Goal: Check status: Check status

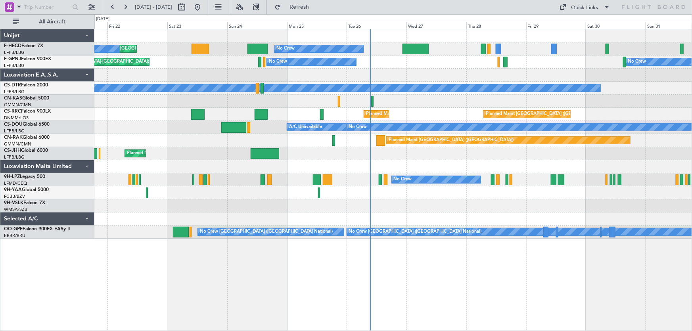
click at [306, 81] on div "Planned Maint [GEOGRAPHIC_DATA] ([GEOGRAPHIC_DATA]) No Crew No Crew Planned Mai…" at bounding box center [392, 133] width 597 height 209
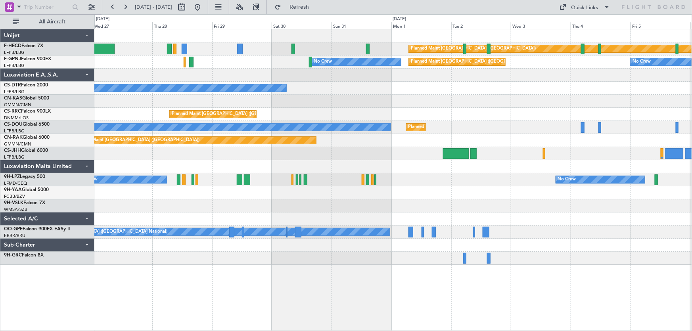
click at [146, 131] on div "Planned Maint [GEOGRAPHIC_DATA] ([GEOGRAPHIC_DATA]) No Crew Planned Maint [GEOG…" at bounding box center [392, 146] width 597 height 235
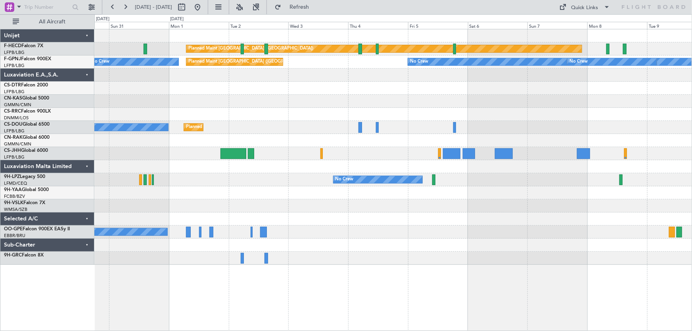
click at [288, 133] on div "Planned Maint [GEOGRAPHIC_DATA] ([GEOGRAPHIC_DATA]) Planned Maint [GEOGRAPHIC_D…" at bounding box center [392, 146] width 597 height 235
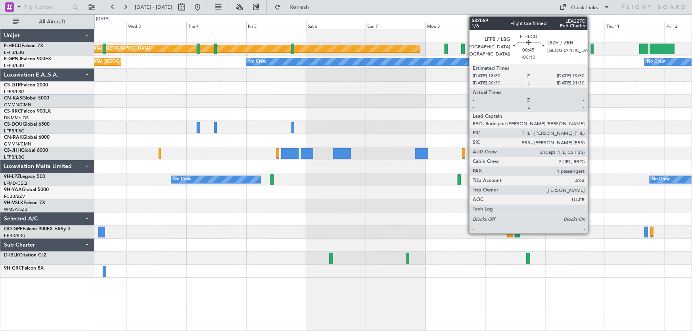
click at [591, 48] on div at bounding box center [592, 49] width 3 height 11
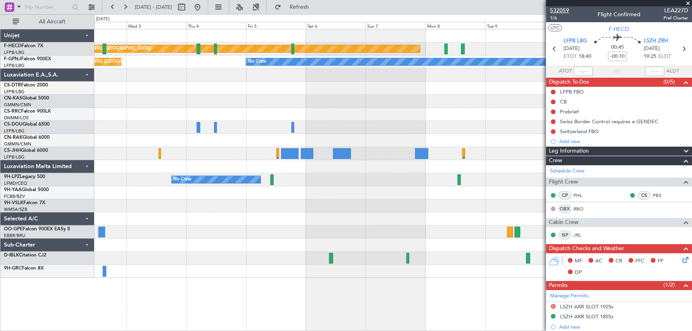
click at [560, 11] on span "532059" at bounding box center [559, 10] width 19 height 8
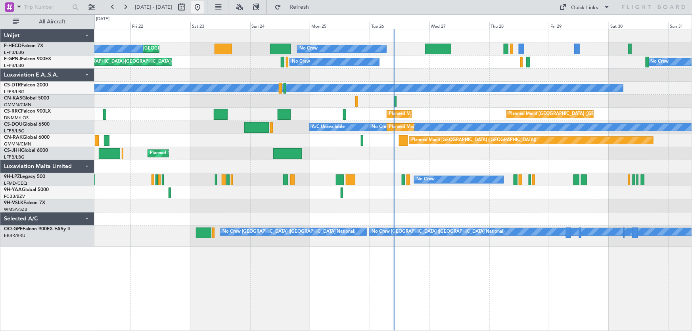
click at [204, 6] on button at bounding box center [197, 7] width 13 height 13
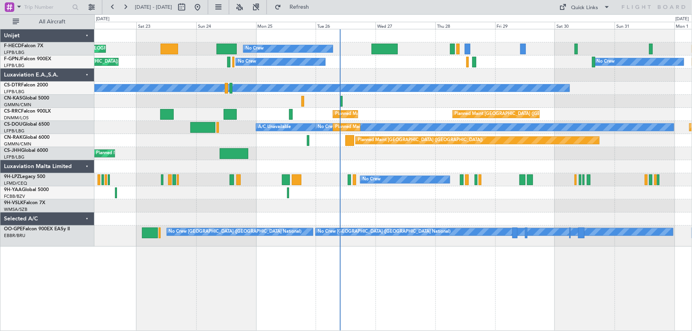
click at [381, 161] on div "Planned Maint [GEOGRAPHIC_DATA] ([GEOGRAPHIC_DATA]) No Crew Planned Maint [GEOG…" at bounding box center [392, 137] width 597 height 217
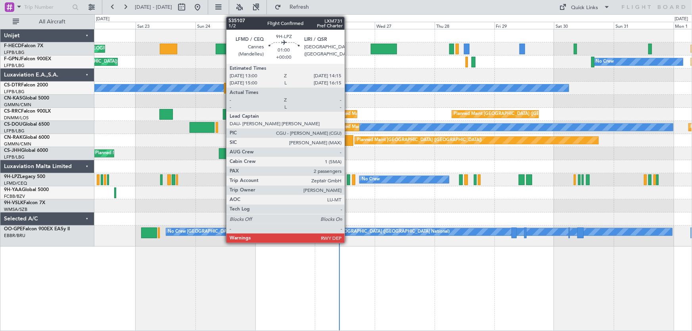
click at [348, 180] on div at bounding box center [348, 179] width 3 height 11
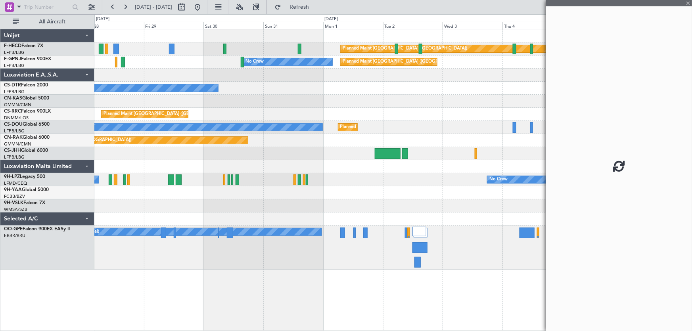
click at [277, 153] on div at bounding box center [392, 153] width 597 height 13
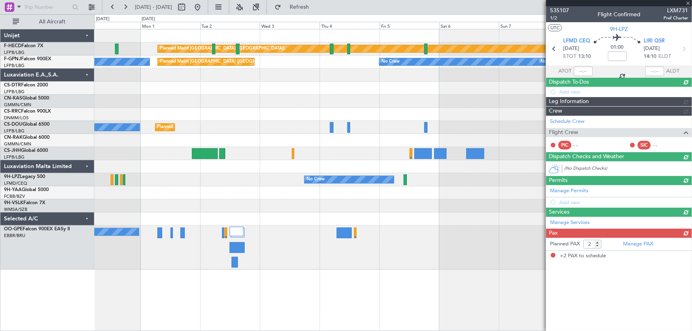
click at [281, 157] on div "Planned Maint [GEOGRAPHIC_DATA] ([GEOGRAPHIC_DATA]) Planned Maint [GEOGRAPHIC_D…" at bounding box center [392, 149] width 597 height 240
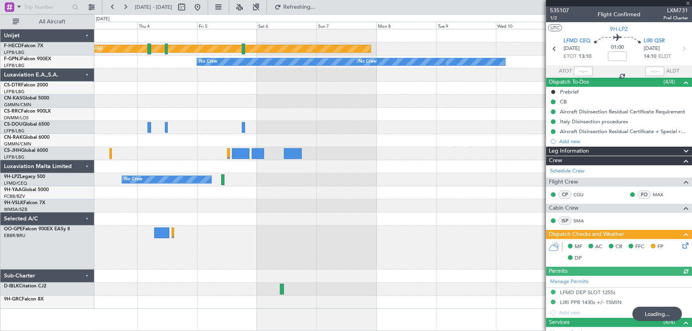
click at [240, 155] on div "Planned Maint [GEOGRAPHIC_DATA] ([GEOGRAPHIC_DATA]) No Crew No Crew Planned Mai…" at bounding box center [392, 168] width 597 height 279
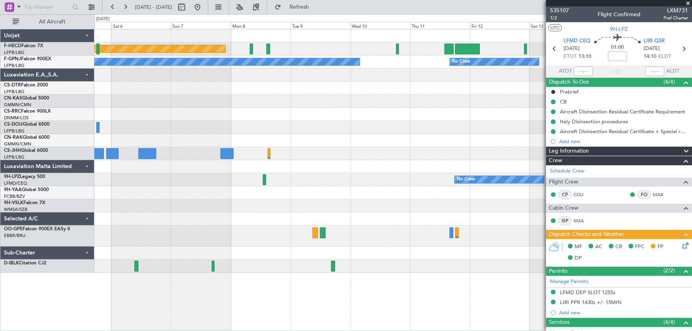
click at [139, 176] on div "Planned Maint [GEOGRAPHIC_DATA] ([GEOGRAPHIC_DATA]) No Crew No Crew No Crew No …" at bounding box center [392, 150] width 597 height 243
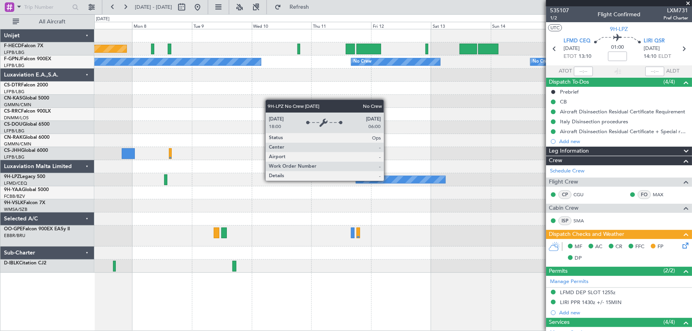
click at [387, 180] on div "No Crew" at bounding box center [400, 179] width 89 height 7
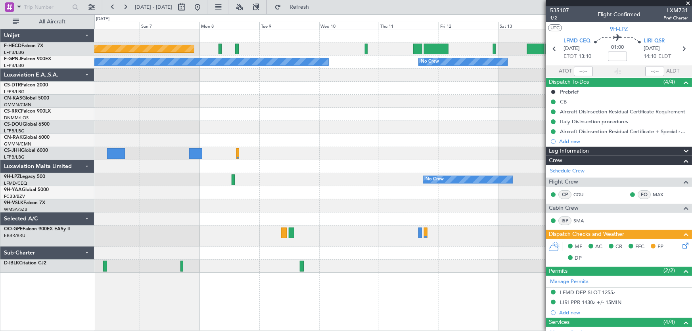
click at [387, 150] on div at bounding box center [392, 153] width 597 height 13
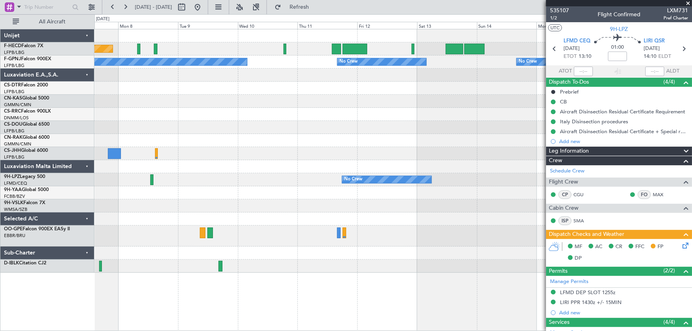
click at [313, 183] on div "No Crew No Crew" at bounding box center [392, 179] width 597 height 13
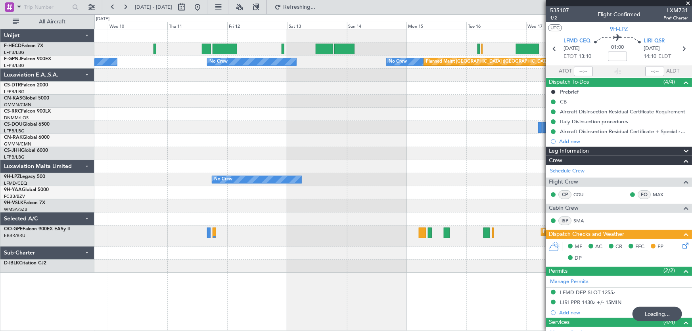
click at [210, 160] on div "No Crew Planned Maint [GEOGRAPHIC_DATA] ([GEOGRAPHIC_DATA]) Planned Maint [GEOG…" at bounding box center [392, 150] width 597 height 243
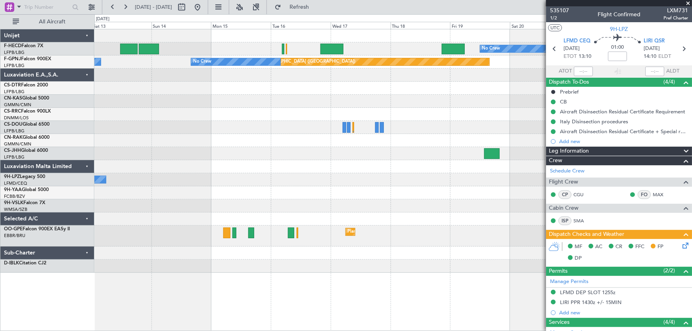
click at [245, 163] on div at bounding box center [392, 166] width 597 height 13
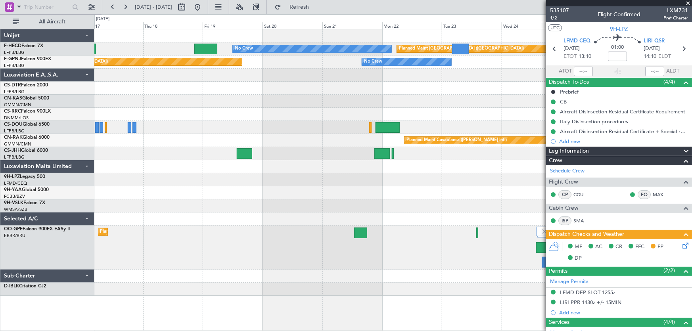
click at [270, 158] on div "No Crew Planned Maint [GEOGRAPHIC_DATA] ([GEOGRAPHIC_DATA]) Planned Maint [GEOG…" at bounding box center [392, 162] width 597 height 266
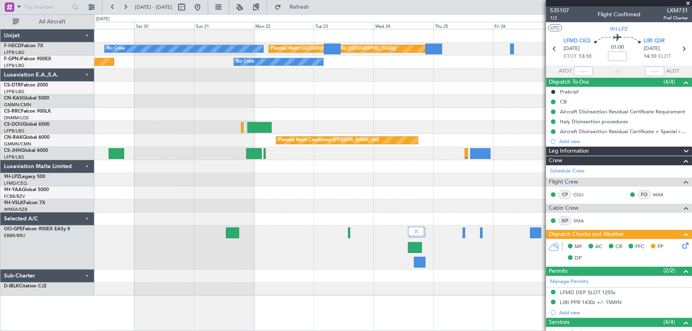
click at [293, 174] on div at bounding box center [392, 179] width 597 height 13
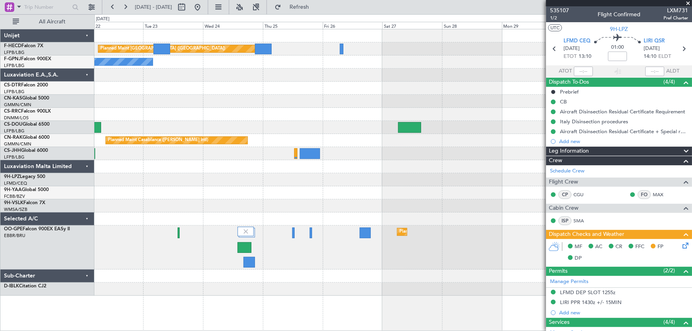
click at [270, 182] on div at bounding box center [392, 179] width 597 height 13
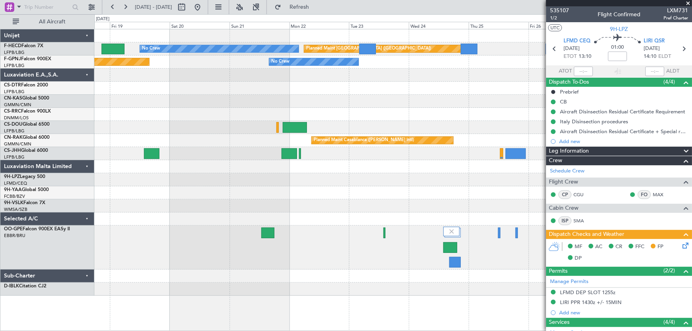
click at [454, 182] on div "Planned Maint [GEOGRAPHIC_DATA] ([GEOGRAPHIC_DATA]) No Crew No Crew Planned Mai…" at bounding box center [392, 162] width 597 height 266
click at [444, 196] on div at bounding box center [392, 192] width 597 height 13
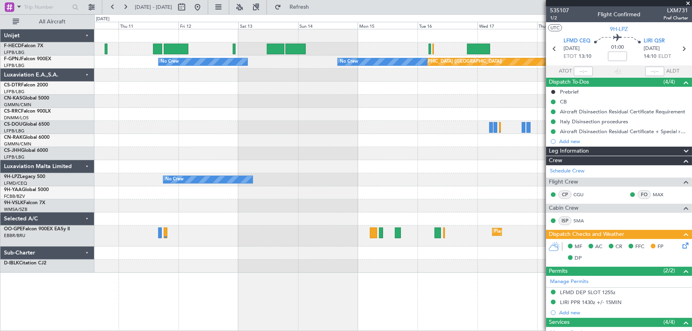
click at [396, 186] on div "No Crew Planned Maint [GEOGRAPHIC_DATA] ([GEOGRAPHIC_DATA]) Planned Maint [GEOG…" at bounding box center [392, 150] width 597 height 243
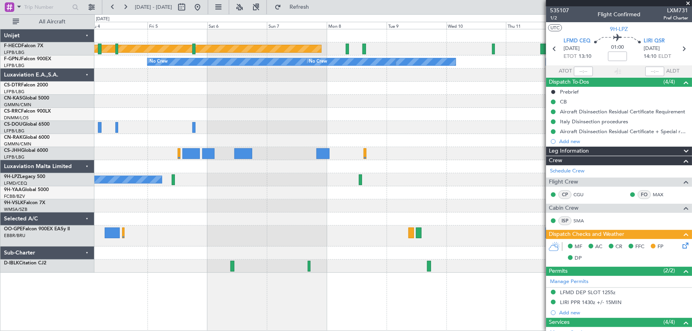
click at [433, 204] on div at bounding box center [392, 205] width 597 height 13
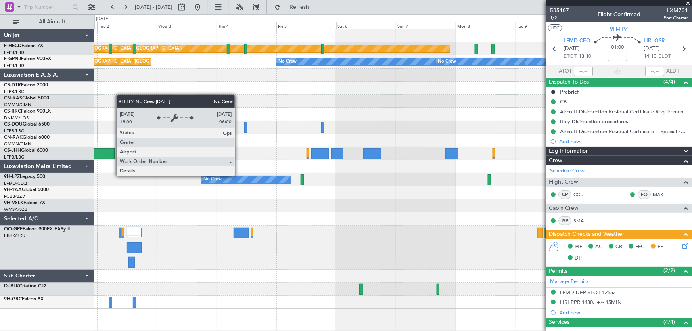
click at [238, 176] on div "No Crew" at bounding box center [245, 179] width 89 height 7
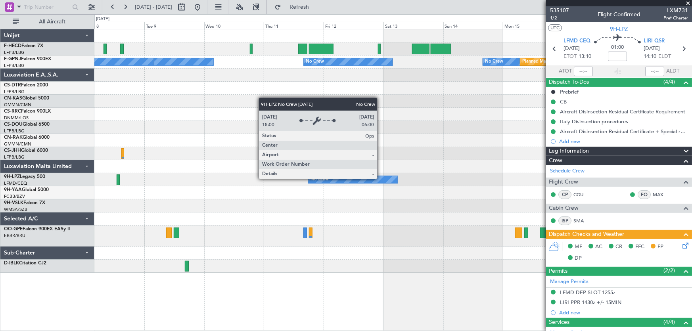
click at [381, 178] on div "No Crew" at bounding box center [352, 179] width 89 height 7
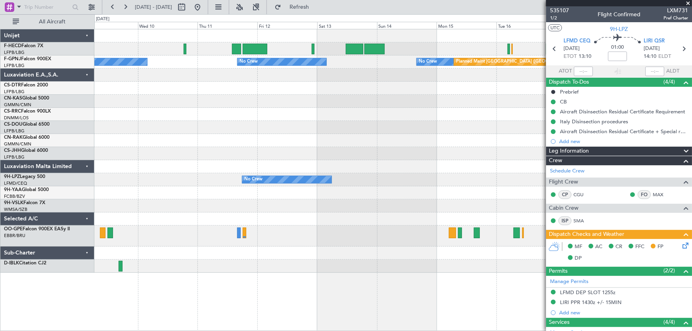
click at [211, 206] on div at bounding box center [392, 205] width 597 height 13
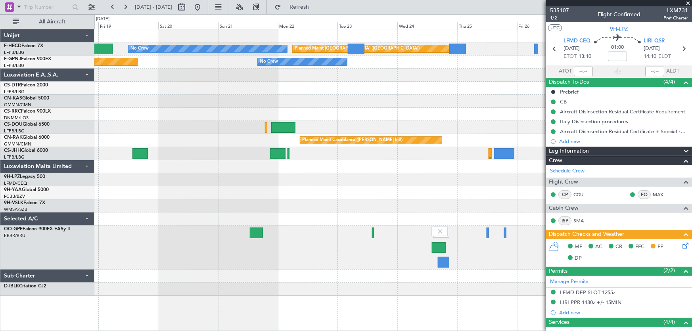
click at [219, 208] on div at bounding box center [392, 205] width 597 height 13
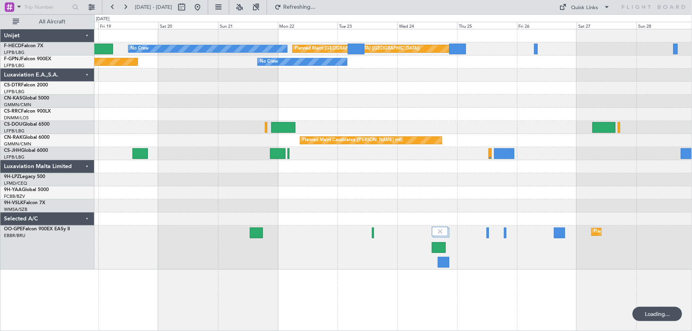
click at [229, 115] on div "Planned Maint [GEOGRAPHIC_DATA] ([GEOGRAPHIC_DATA]) No Crew Planned Maint [GEOG…" at bounding box center [392, 149] width 597 height 240
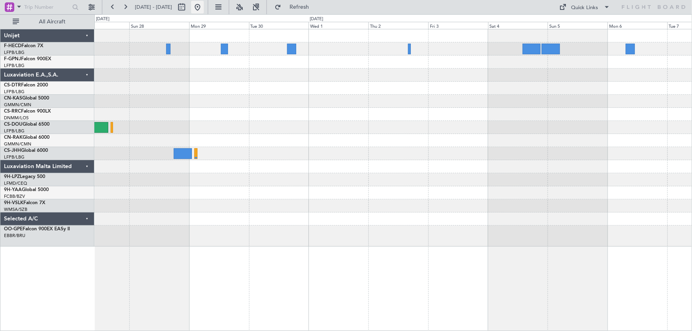
click at [204, 8] on button at bounding box center [197, 7] width 13 height 13
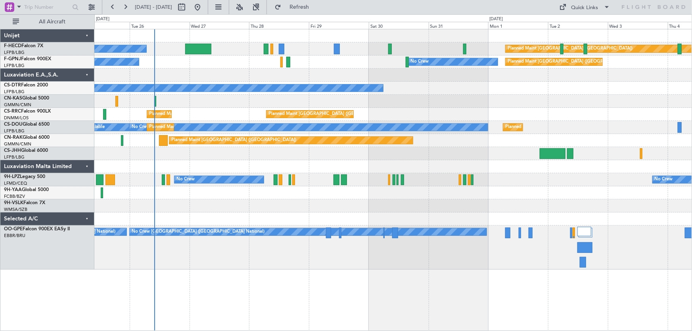
click at [306, 135] on div "No Crew Planned Maint [GEOGRAPHIC_DATA] ([GEOGRAPHIC_DATA]) No Crew No Crew Pla…" at bounding box center [392, 149] width 597 height 240
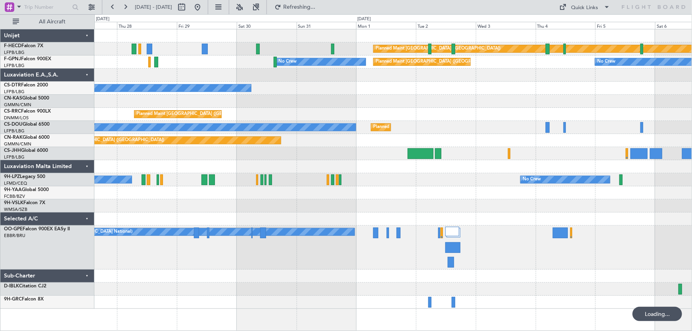
click at [213, 124] on div "Planned Maint [GEOGRAPHIC_DATA] ([GEOGRAPHIC_DATA]) No Crew No Crew Planned Mai…" at bounding box center [392, 168] width 597 height 279
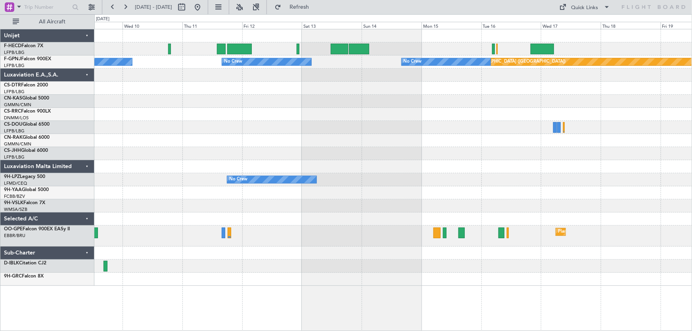
click at [223, 140] on div "Planned Maint [GEOGRAPHIC_DATA] ([GEOGRAPHIC_DATA]) Planned Maint [GEOGRAPHIC_D…" at bounding box center [392, 157] width 597 height 256
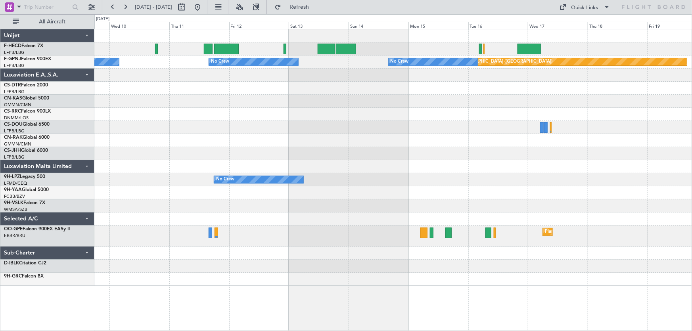
click at [382, 148] on div "Planned Maint [GEOGRAPHIC_DATA] ([GEOGRAPHIC_DATA]) Planned Maint [GEOGRAPHIC_D…" at bounding box center [392, 157] width 597 height 256
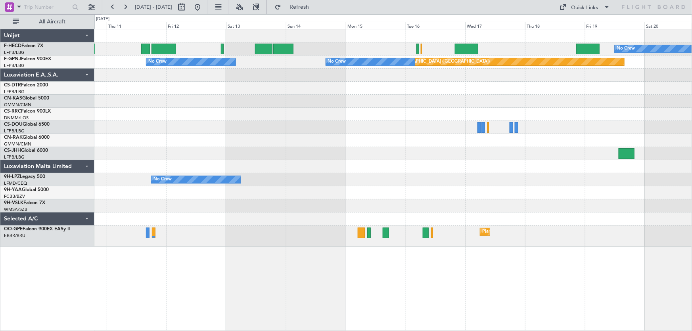
click at [543, 106] on div at bounding box center [392, 101] width 597 height 13
click at [204, 3] on button at bounding box center [197, 7] width 13 height 13
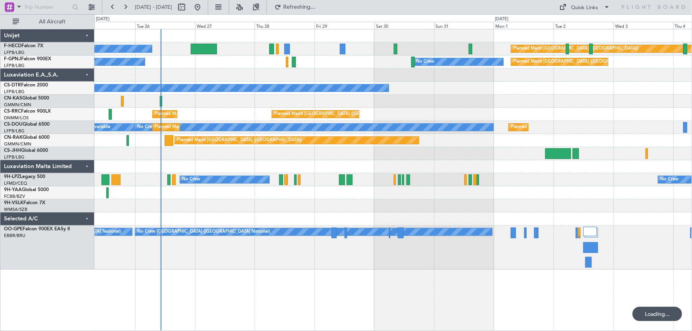
click at [263, 83] on div "Planned Maint [GEOGRAPHIC_DATA] ([GEOGRAPHIC_DATA]) No Crew Planned Maint [GEOG…" at bounding box center [392, 149] width 597 height 240
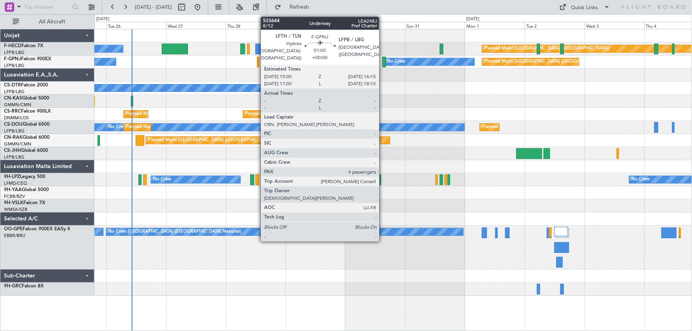
click at [383, 62] on div at bounding box center [383, 62] width 3 height 11
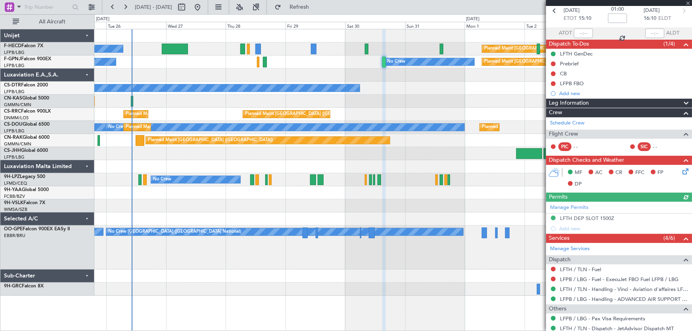
scroll to position [72, 0]
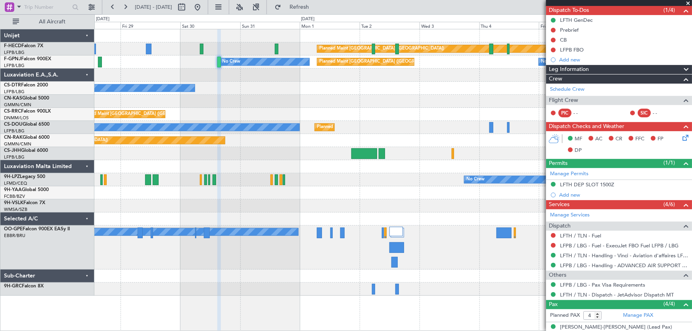
click at [253, 301] on div "Planned Maint [GEOGRAPHIC_DATA] ([GEOGRAPHIC_DATA]) No Crew Planned Maint [GEOG…" at bounding box center [393, 180] width 598 height 302
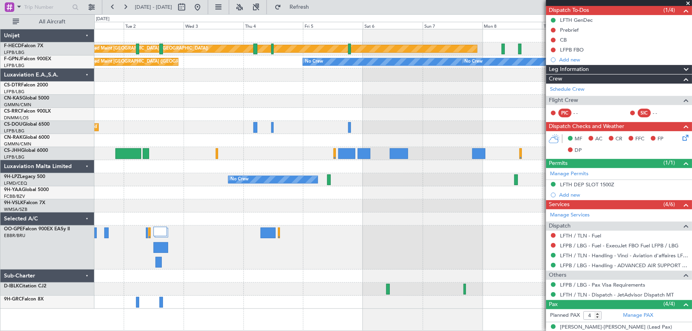
click at [329, 100] on div at bounding box center [392, 101] width 597 height 13
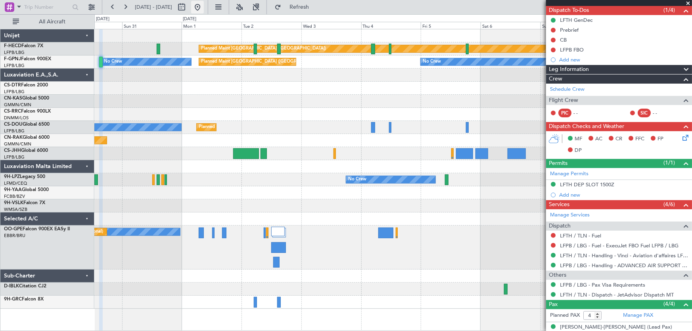
click at [204, 8] on button at bounding box center [197, 7] width 13 height 13
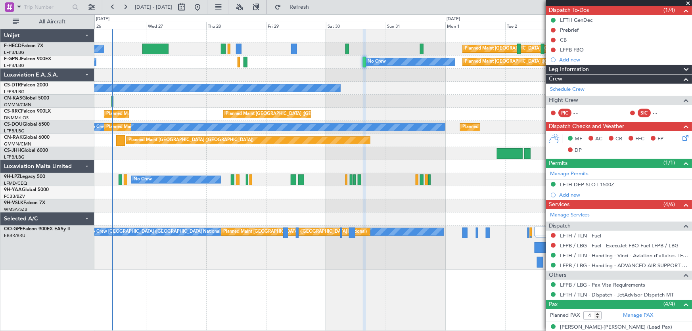
click at [56, 107] on div "No Crew Planned Maint [GEOGRAPHIC_DATA] ([GEOGRAPHIC_DATA]) No Crew No Crew Pla…" at bounding box center [346, 172] width 692 height 317
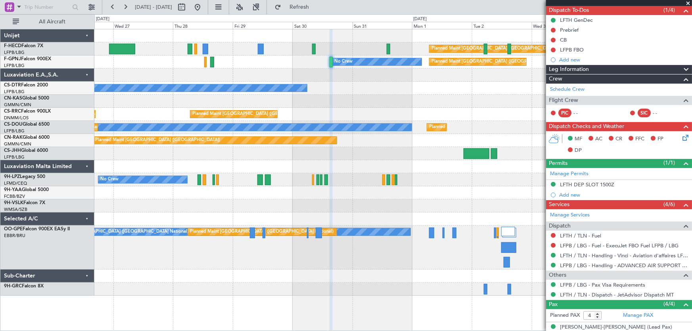
click at [242, 77] on div at bounding box center [392, 75] width 597 height 13
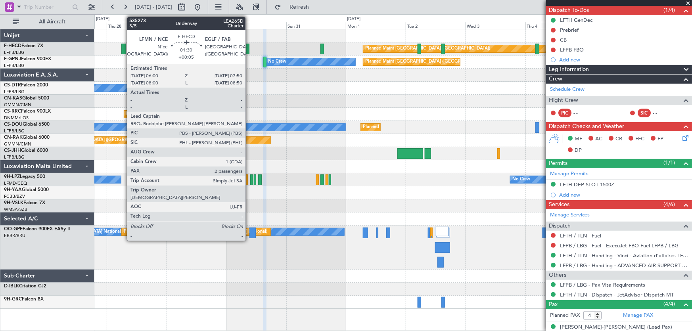
click at [123, 46] on div at bounding box center [123, 49] width 5 height 11
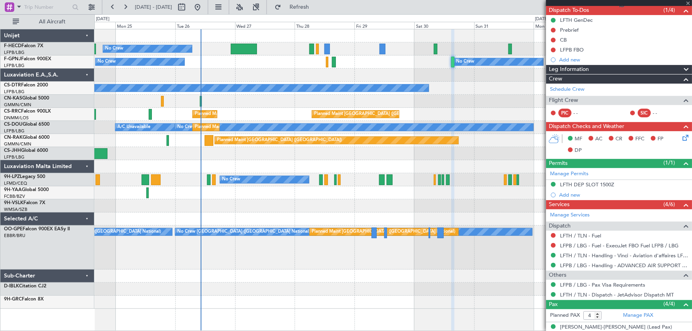
click at [357, 77] on div "Planned Maint [GEOGRAPHIC_DATA] ([GEOGRAPHIC_DATA]) No Crew Planned Maint [GEOG…" at bounding box center [392, 168] width 597 height 279
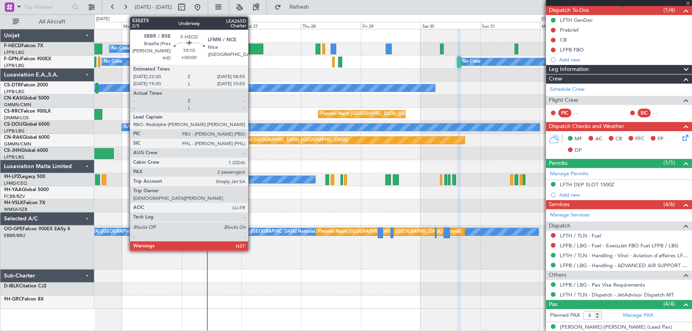
click at [251, 46] on div at bounding box center [250, 49] width 26 height 11
type input "+00:05"
type input "2"
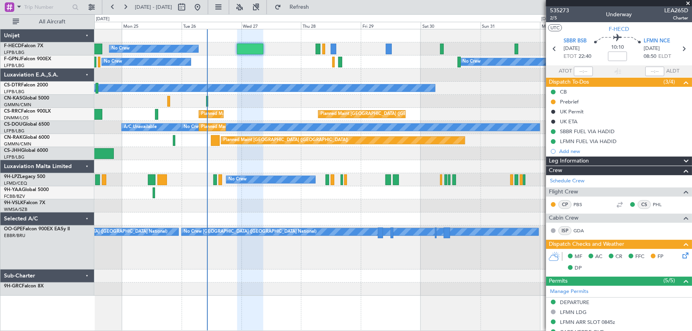
scroll to position [0, 0]
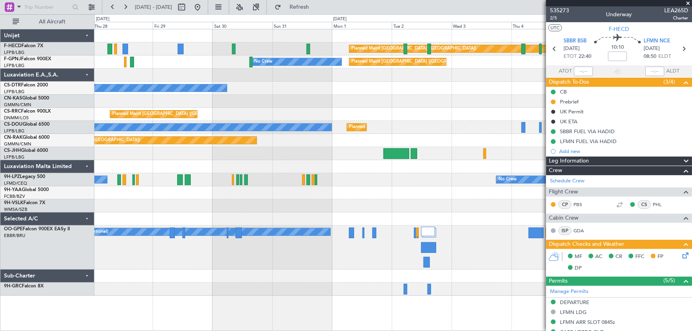
click at [107, 95] on div "Planned Maint [GEOGRAPHIC_DATA] ([GEOGRAPHIC_DATA]) No Crew Planned Maint [GEOG…" at bounding box center [392, 162] width 597 height 266
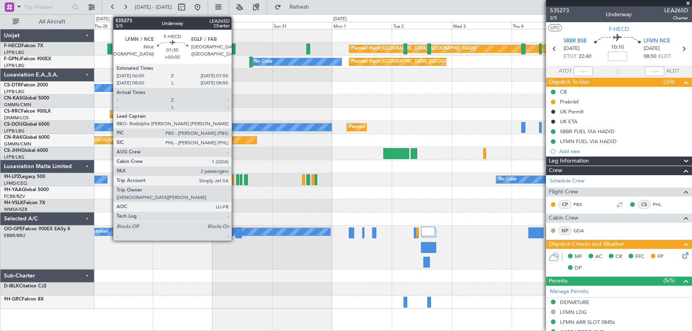
click at [109, 49] on div at bounding box center [109, 49] width 5 height 11
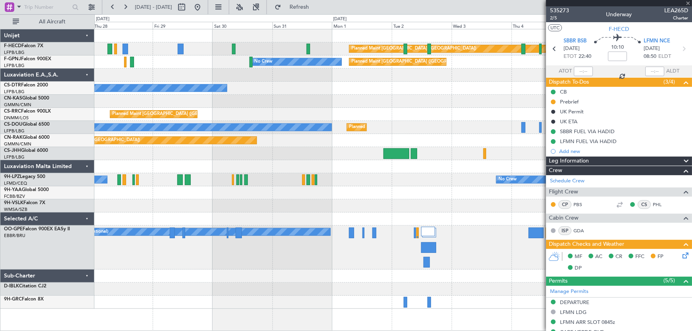
type input "+00:05"
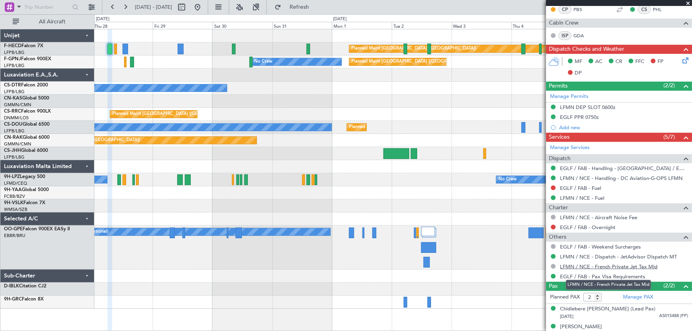
scroll to position [192, 0]
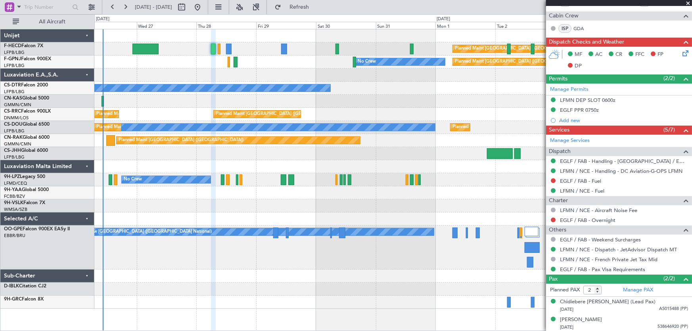
click at [256, 70] on div "Planned Maint [GEOGRAPHIC_DATA] ([GEOGRAPHIC_DATA]) No Crew Planned Maint [GEOG…" at bounding box center [392, 168] width 597 height 279
click at [204, 6] on button at bounding box center [197, 7] width 13 height 13
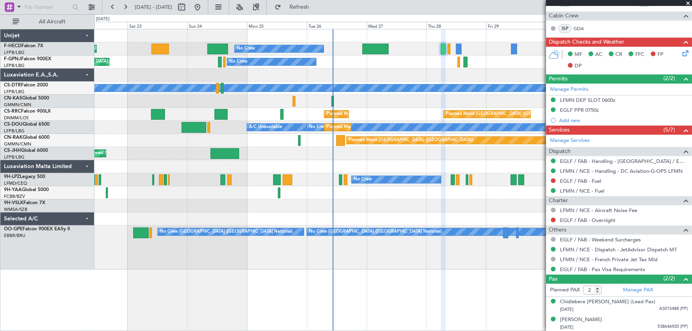
click at [373, 72] on div "No Crew Planned Maint [GEOGRAPHIC_DATA] ([GEOGRAPHIC_DATA]) Planned Maint [GEOG…" at bounding box center [392, 149] width 597 height 240
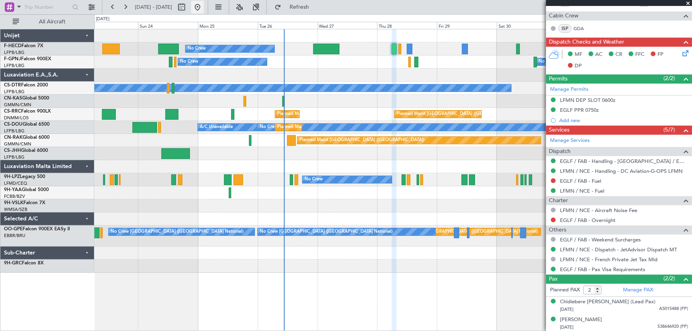
click at [204, 9] on button at bounding box center [197, 7] width 13 height 13
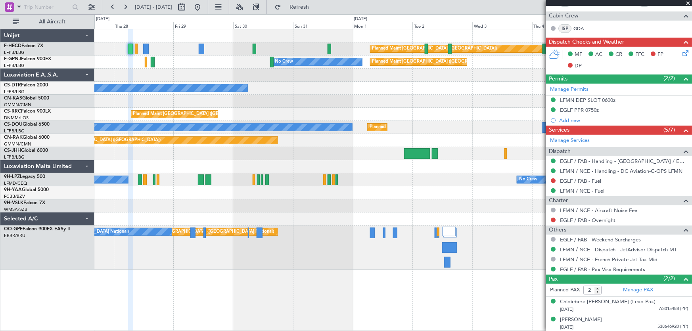
click at [240, 163] on div "Planned Maint [GEOGRAPHIC_DATA] ([GEOGRAPHIC_DATA]) No Crew No Crew Planned Mai…" at bounding box center [392, 149] width 597 height 240
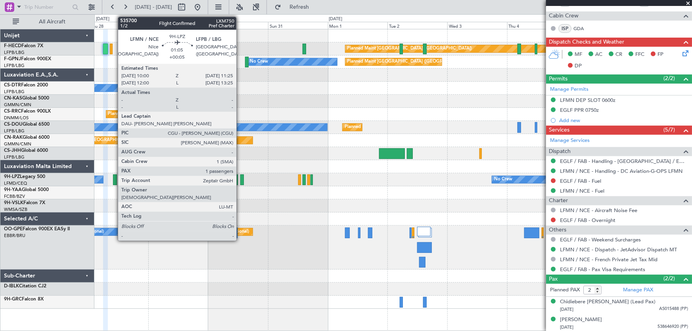
click at [114, 179] on div at bounding box center [115, 179] width 4 height 11
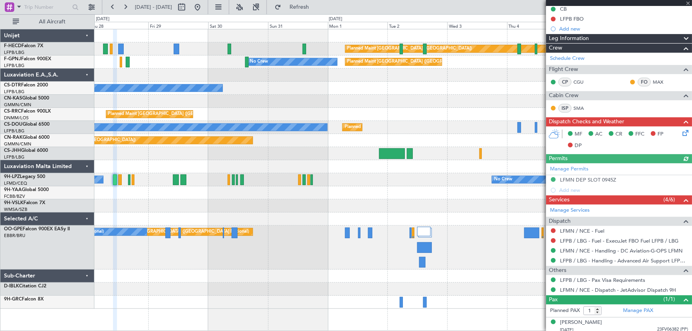
scroll to position [96, 0]
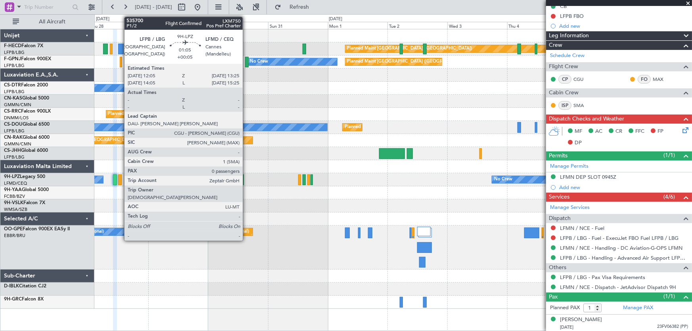
click at [120, 181] on div at bounding box center [120, 179] width 4 height 11
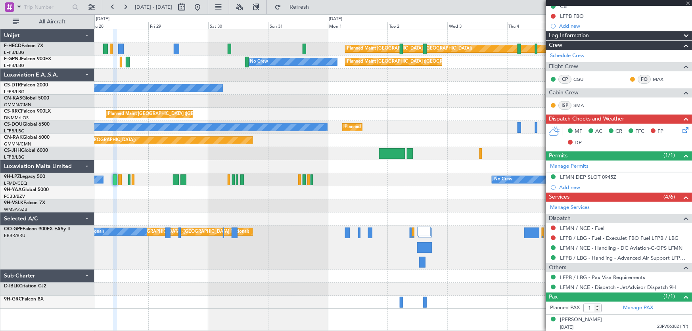
type input "0"
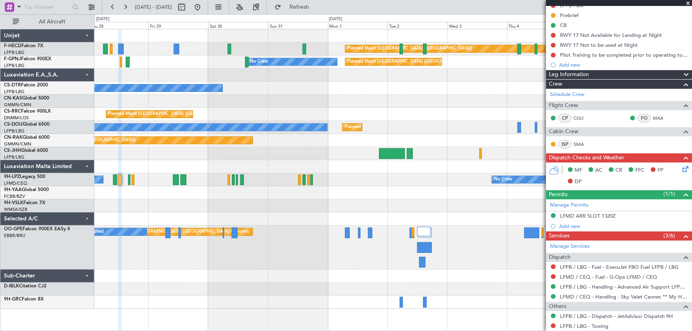
scroll to position [107, 0]
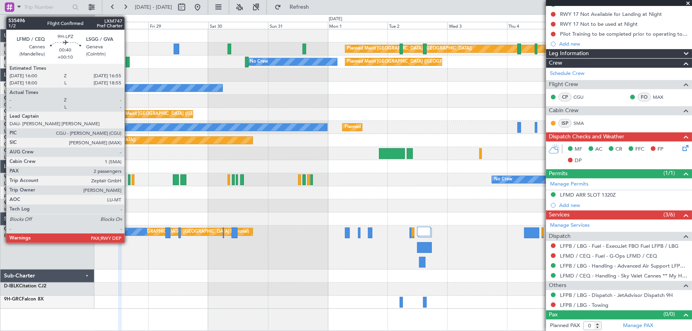
click at [128, 178] on div at bounding box center [129, 179] width 2 height 11
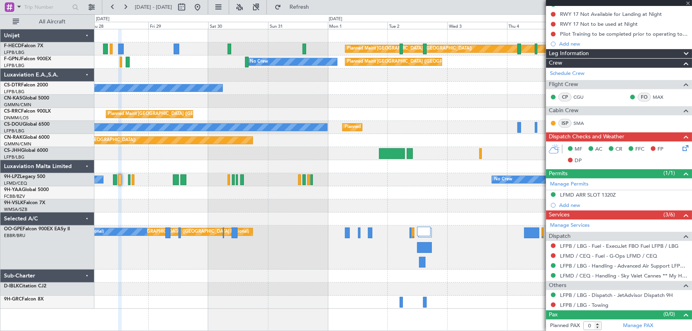
type input "+00:10"
type input "2"
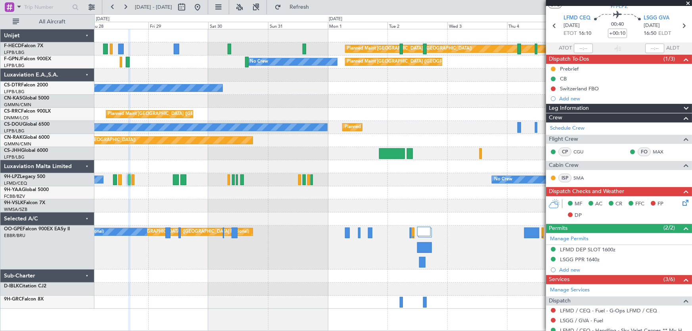
scroll to position [0, 0]
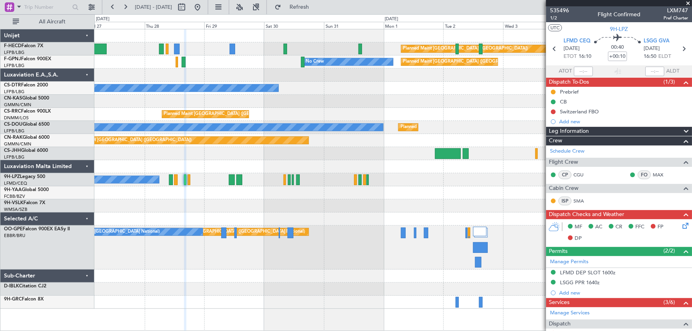
click at [253, 201] on div at bounding box center [392, 205] width 597 height 13
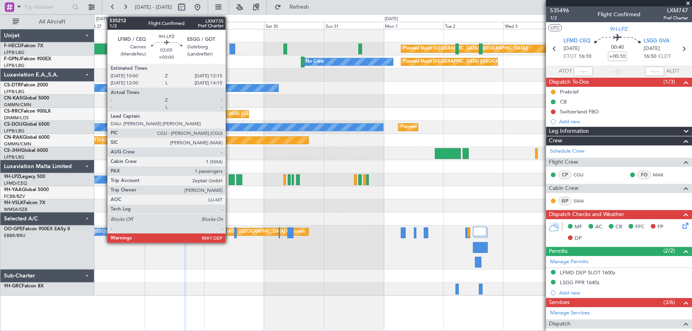
click at [229, 175] on div at bounding box center [232, 179] width 6 height 11
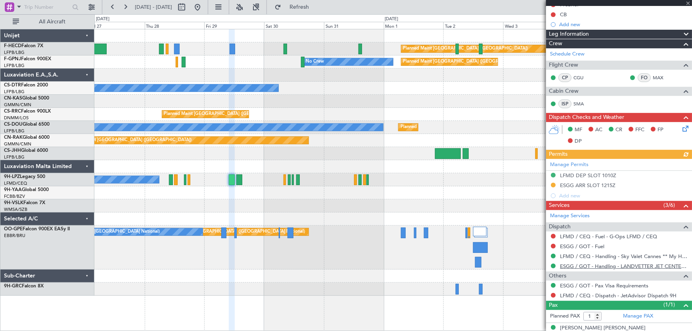
scroll to position [96, 0]
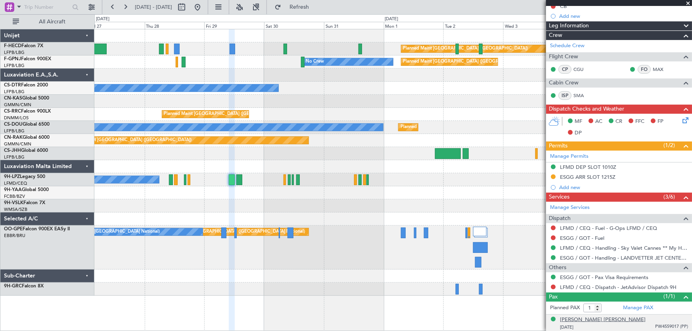
click at [599, 316] on div "[PERSON_NAME] [PERSON_NAME]" at bounding box center [603, 320] width 86 height 8
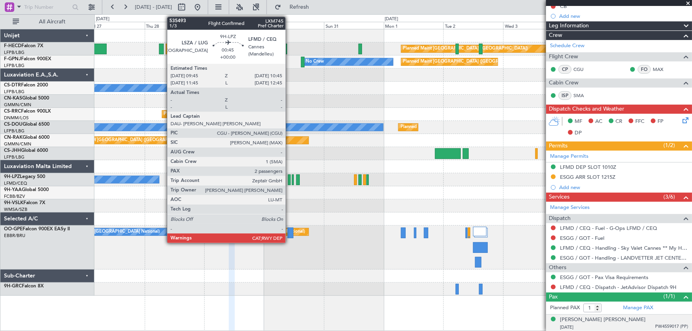
click at [289, 180] on div at bounding box center [289, 179] width 3 height 11
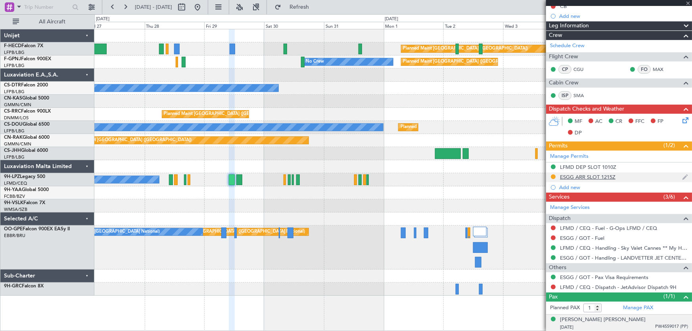
type input "2"
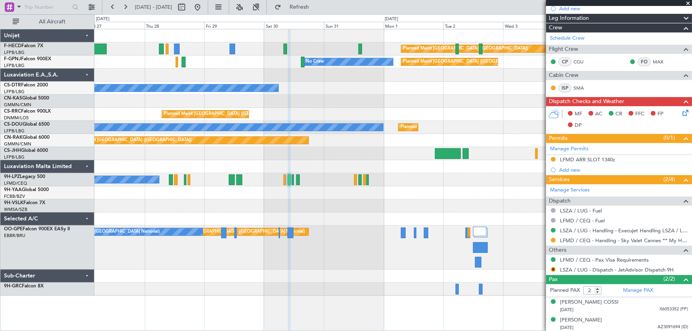
scroll to position [163, 0]
